Goal: Information Seeking & Learning: Learn about a topic

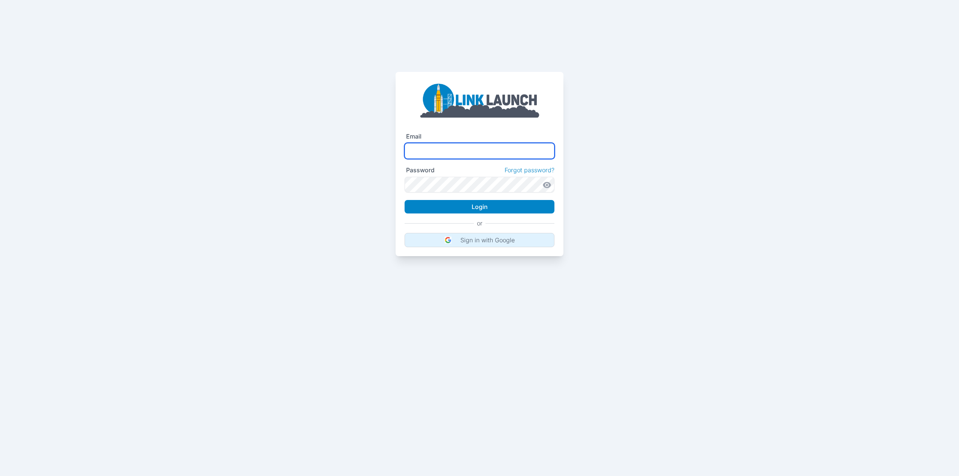
type input "**********"
click at [478, 245] on button "Sign in with Google" at bounding box center [479, 240] width 150 height 14
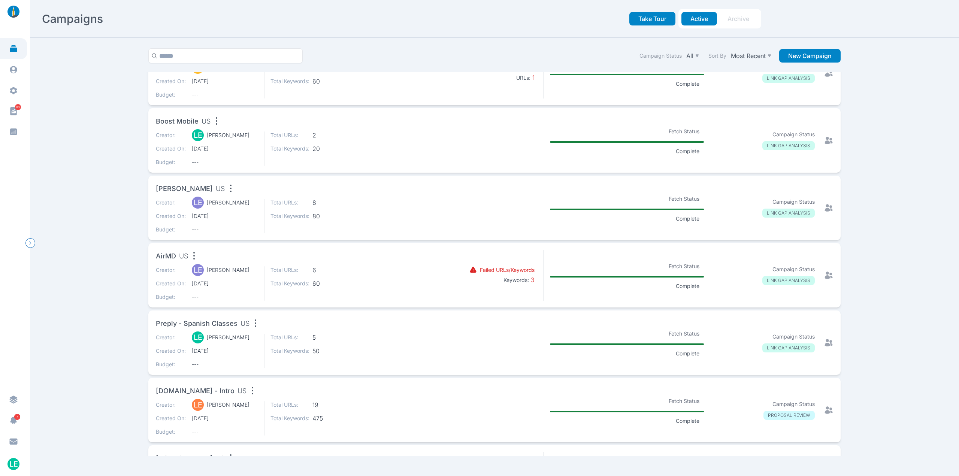
scroll to position [75, 0]
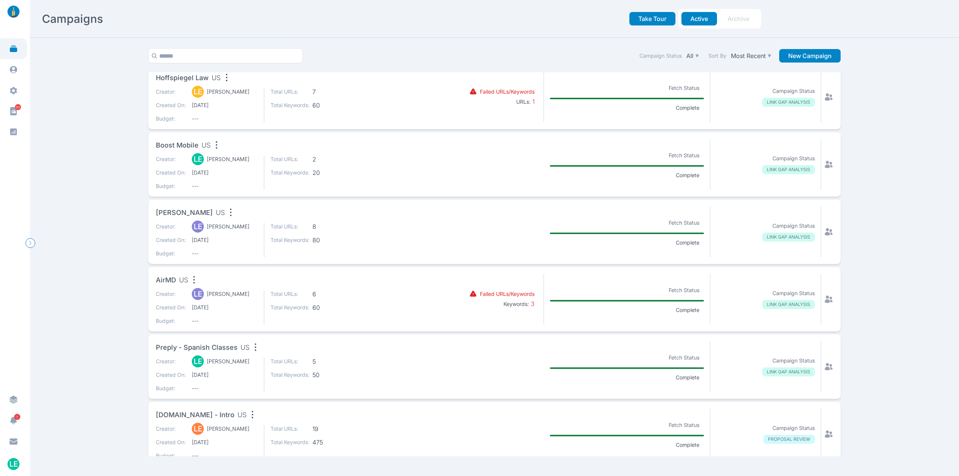
click at [344, 164] on div "Total URLs: 2 Total Keywords: 20" at bounding box center [310, 165] width 81 height 21
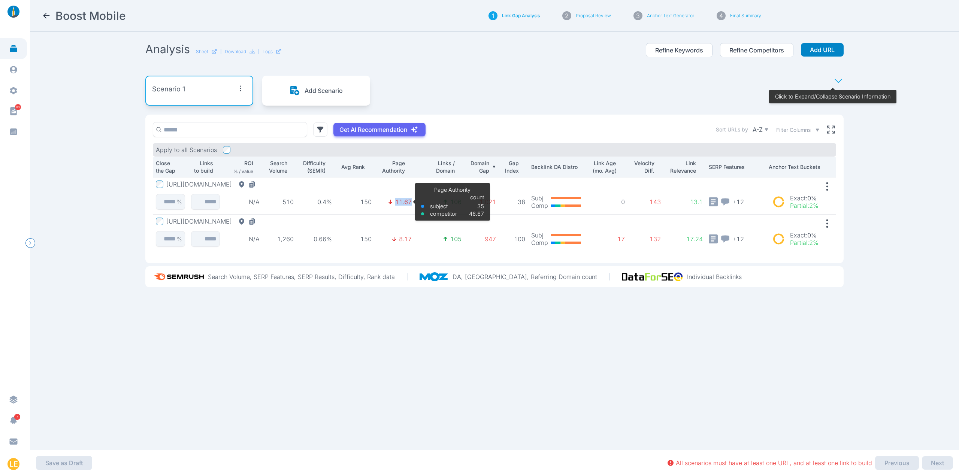
drag, startPoint x: 411, startPoint y: 201, endPoint x: 379, endPoint y: 201, distance: 31.5
click at [379, 201] on td "11.67 Page Authority subject competitor count 35 46.67" at bounding box center [394, 195] width 40 height 37
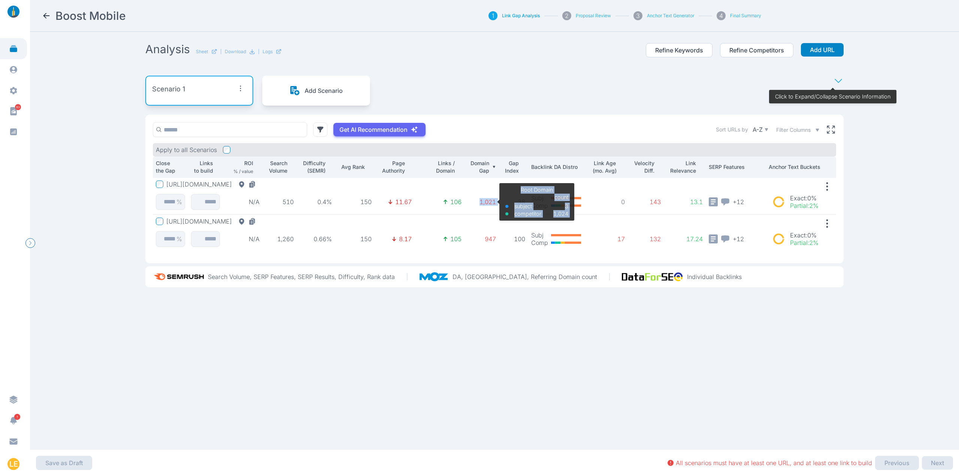
drag, startPoint x: 505, startPoint y: 202, endPoint x: 474, endPoint y: 203, distance: 31.8
click at [474, 203] on tr "[URL][DOMAIN_NAME] % N/A 510 0.4% 150 11.67 106 1,021 Root Domain subject compe…" at bounding box center [494, 195] width 683 height 37
click at [504, 225] on td "100" at bounding box center [513, 233] width 29 height 37
drag, startPoint x: 500, startPoint y: 233, endPoint x: 479, endPoint y: 202, distance: 37.2
click at [479, 202] on tbody "[URL][DOMAIN_NAME] % N/A 510 0.4% 150 11.67 106 1,021 Root Domain subject compe…" at bounding box center [494, 214] width 683 height 74
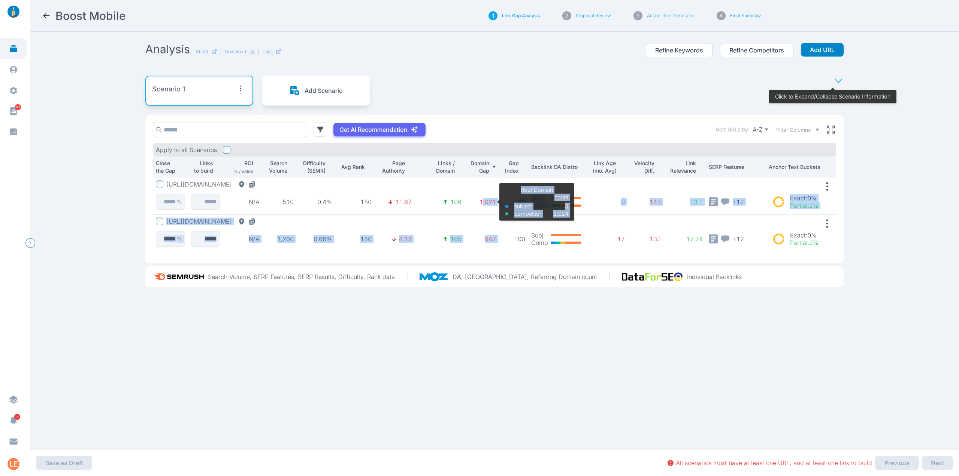
click at [479, 202] on p "1,021" at bounding box center [481, 201] width 28 height 7
drag, startPoint x: 498, startPoint y: 199, endPoint x: 476, endPoint y: 204, distance: 22.7
click at [476, 204] on tr "[URL][DOMAIN_NAME] % N/A 510 0.4% 150 11.67 106 1,021 Root Domain subject compe…" at bounding box center [494, 195] width 683 height 37
